Goal: Browse casually

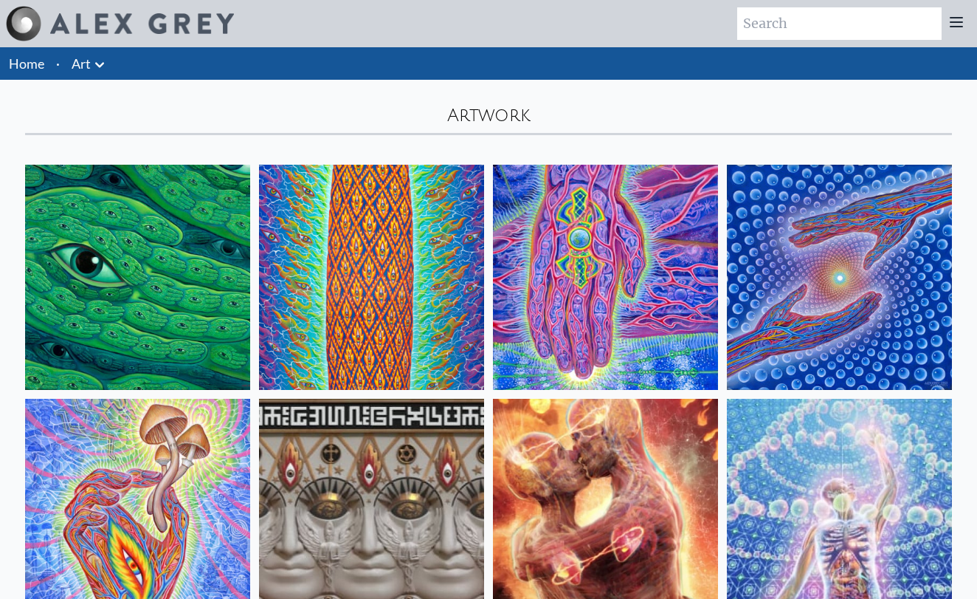
click at [815, 262] on img at bounding box center [839, 277] width 225 height 225
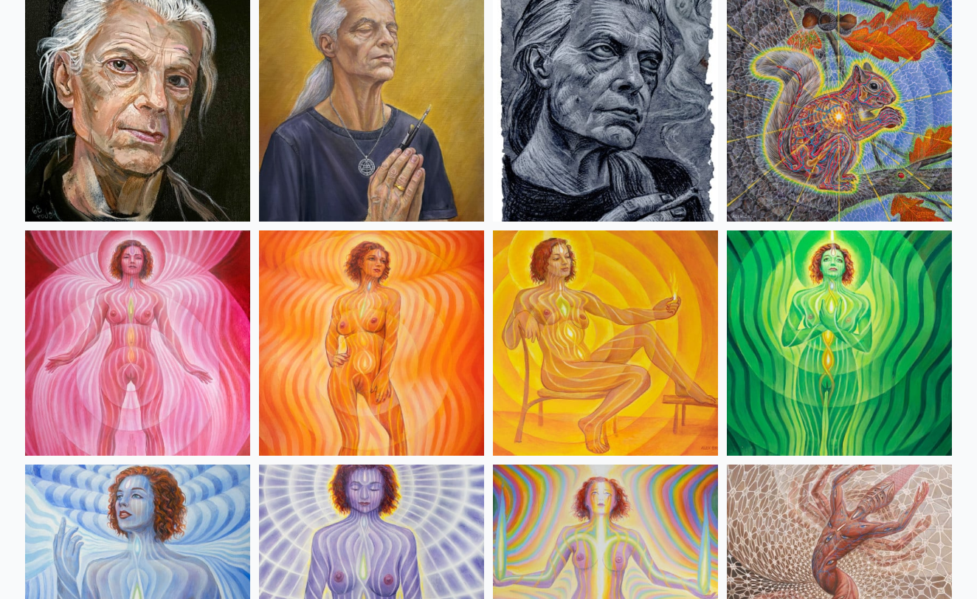
scroll to position [916, 0]
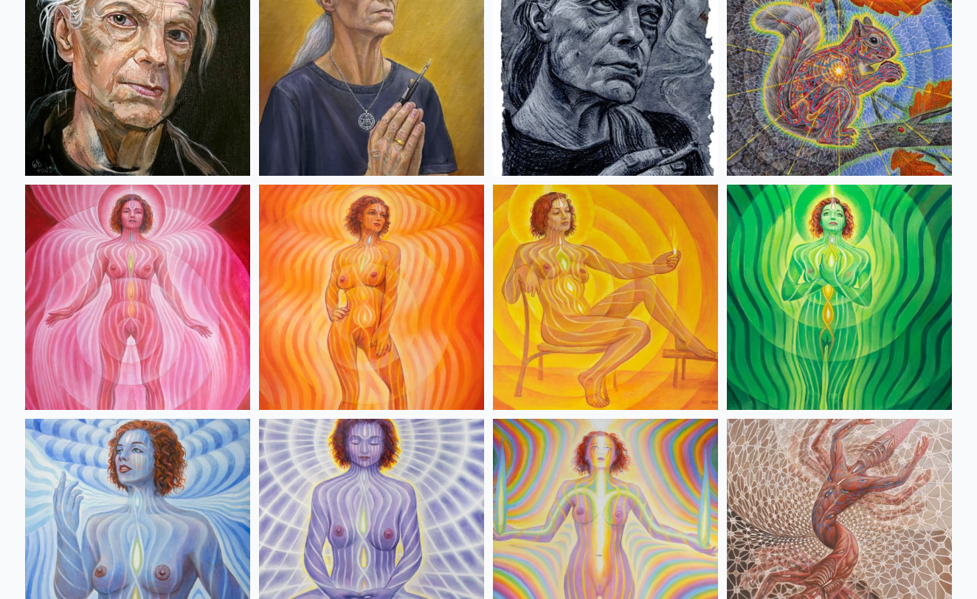
click at [803, 128] on img at bounding box center [839, 63] width 225 height 225
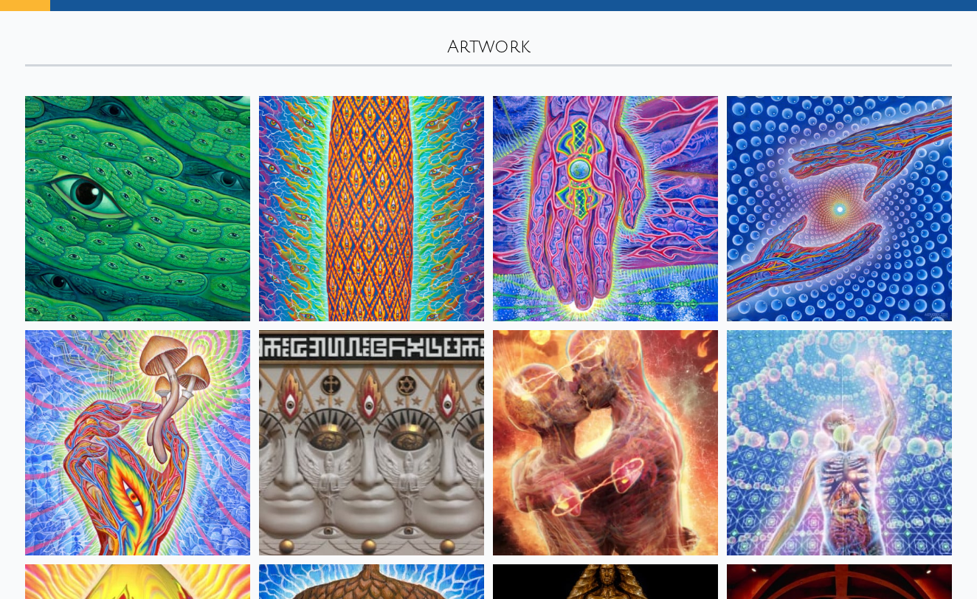
scroll to position [50, 0]
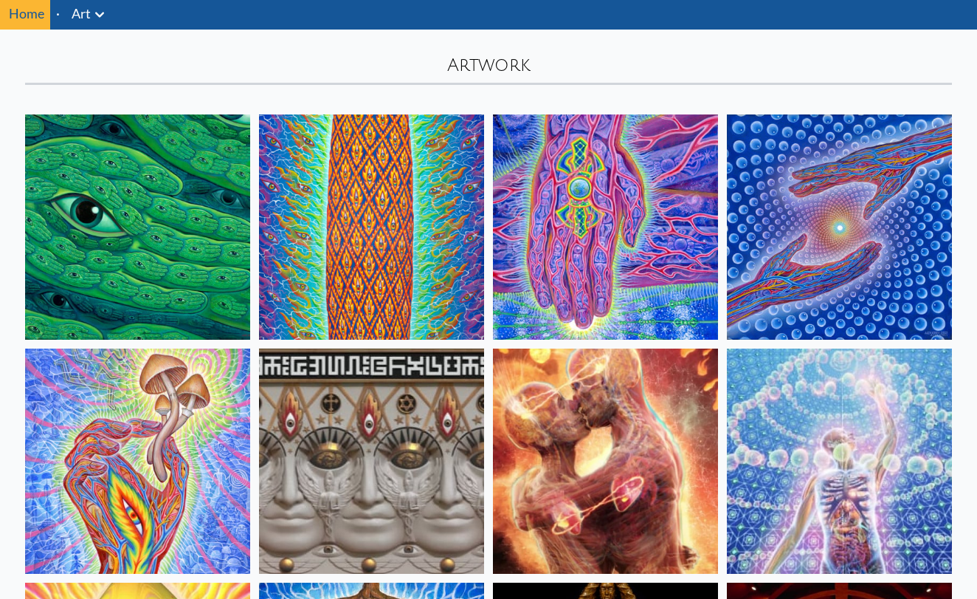
click at [906, 175] on img at bounding box center [839, 226] width 225 height 225
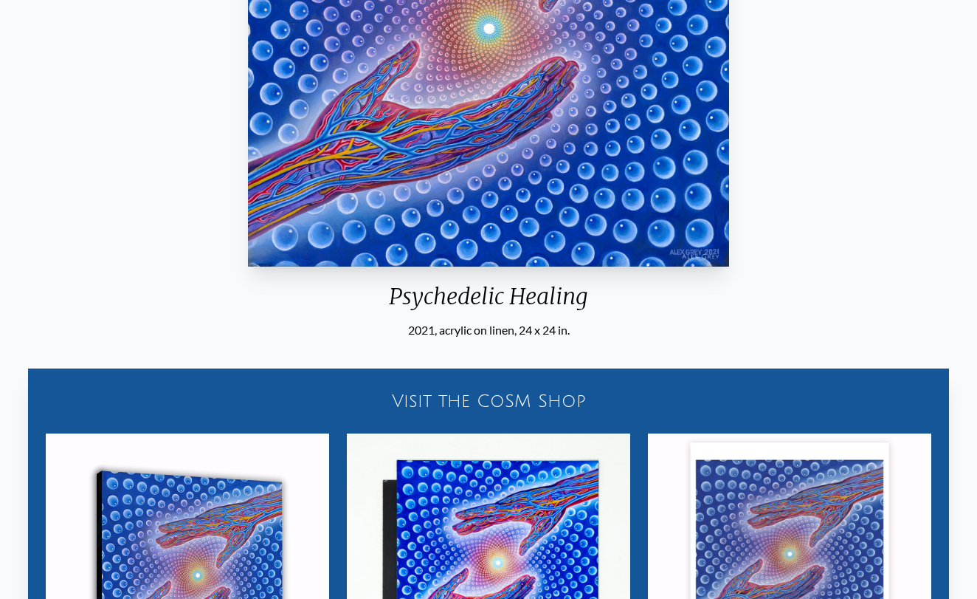
scroll to position [415, 0]
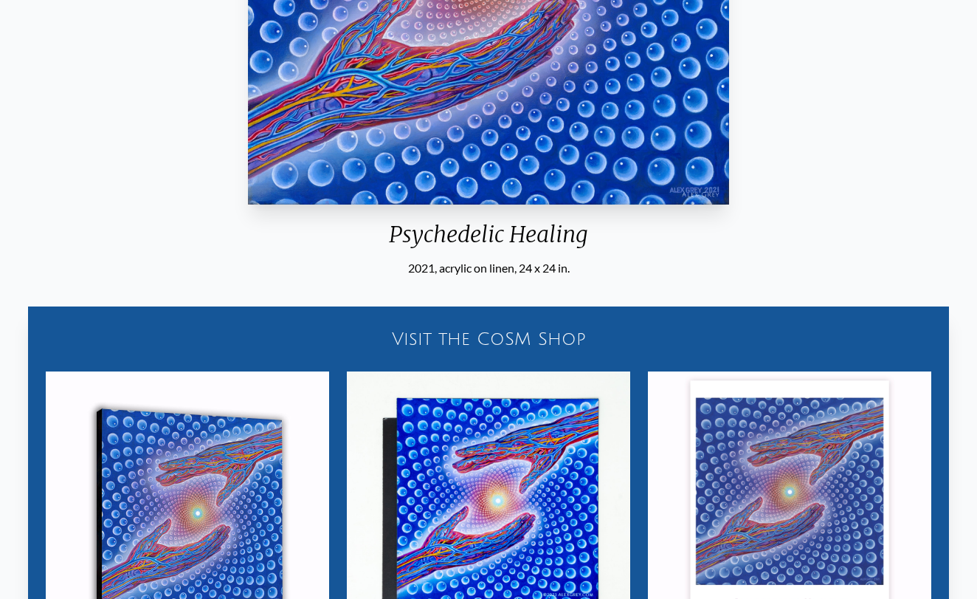
click at [388, 235] on div "Psychedelic Healing" at bounding box center [488, 240] width 492 height 38
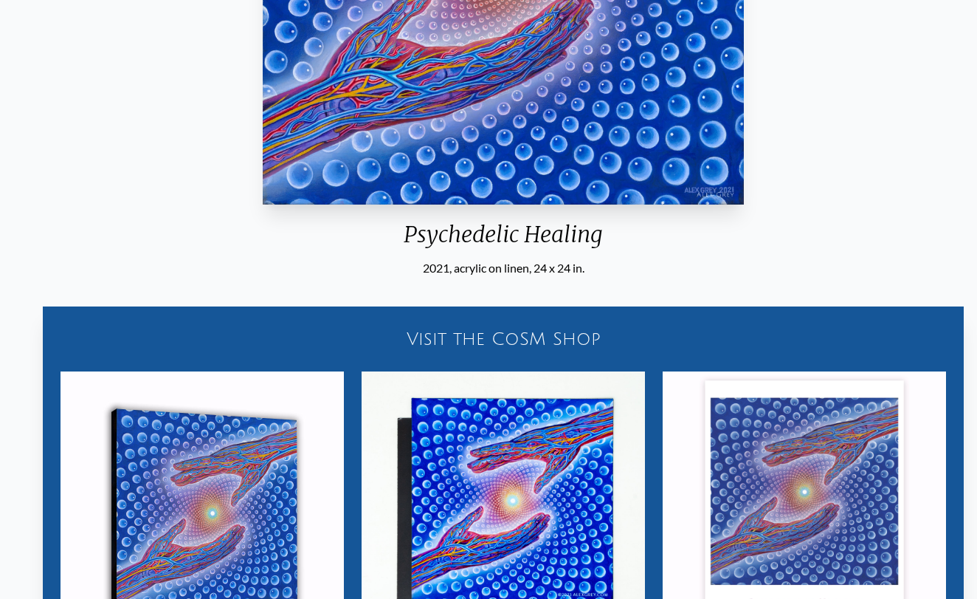
click at [406, 235] on div "Psychedelic Healing" at bounding box center [503, 240] width 492 height 38
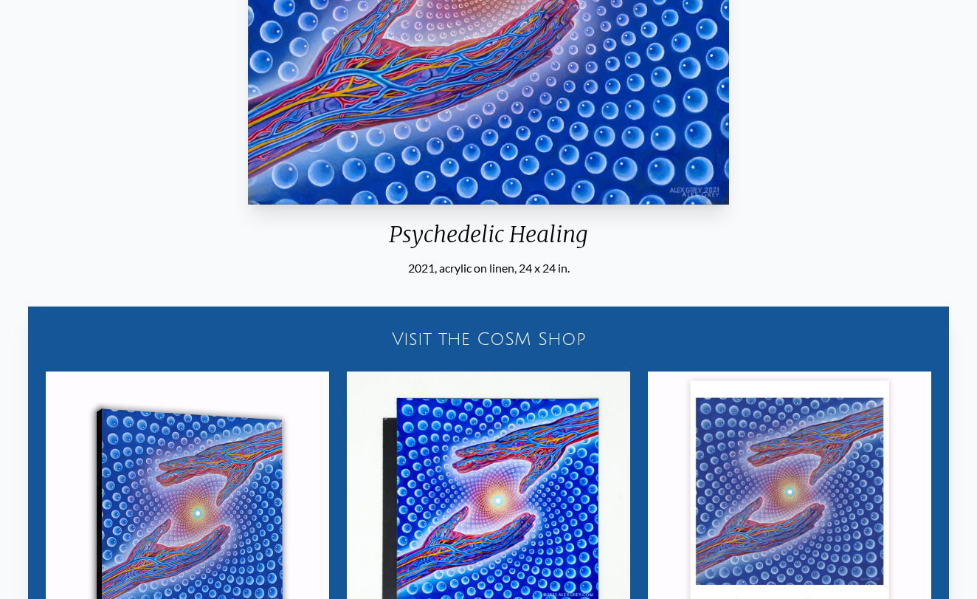
click at [389, 235] on div "Psychedelic Healing" at bounding box center [488, 240] width 492 height 38
click at [395, 235] on div "Psychedelic Healing" at bounding box center [488, 240] width 492 height 38
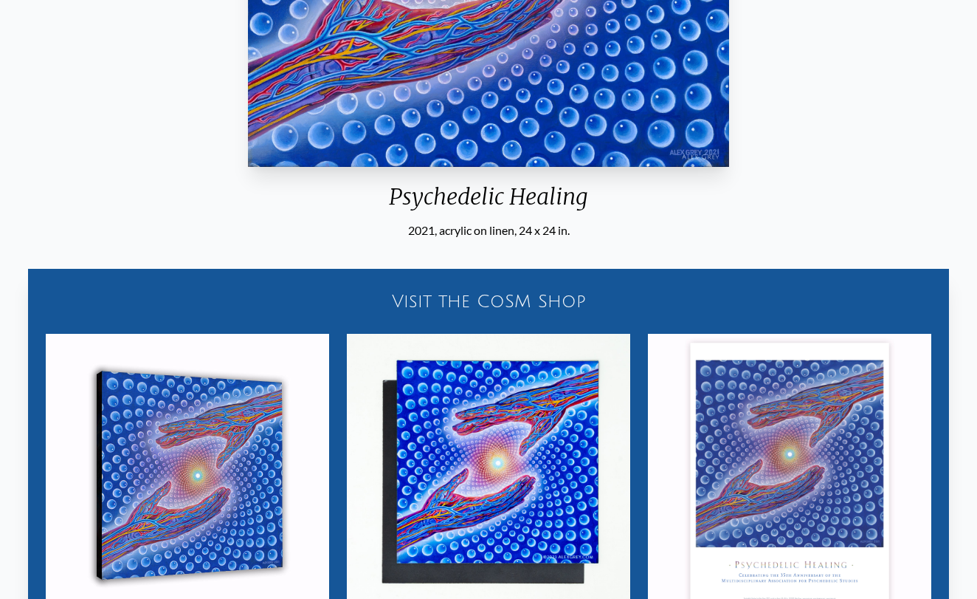
scroll to position [452, 0]
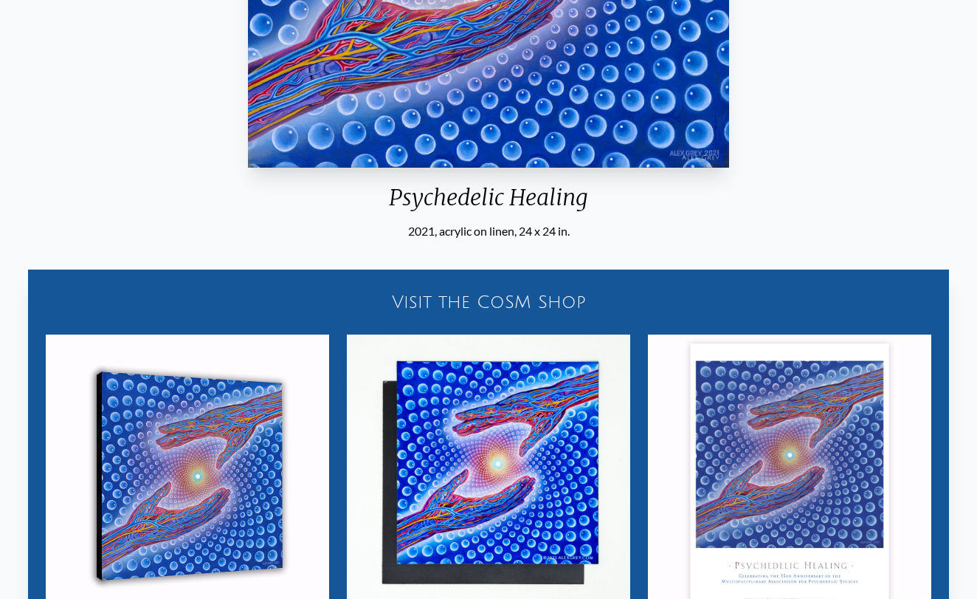
click at [576, 379] on img "1 / 15" at bounding box center [488, 475] width 283 height 283
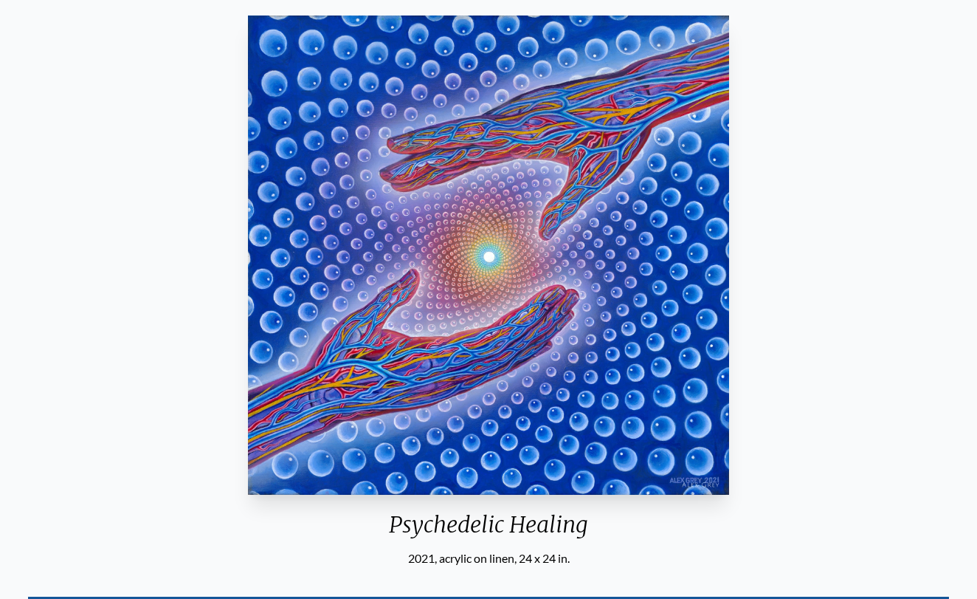
scroll to position [131, 0]
